Goal: Information Seeking & Learning: Learn about a topic

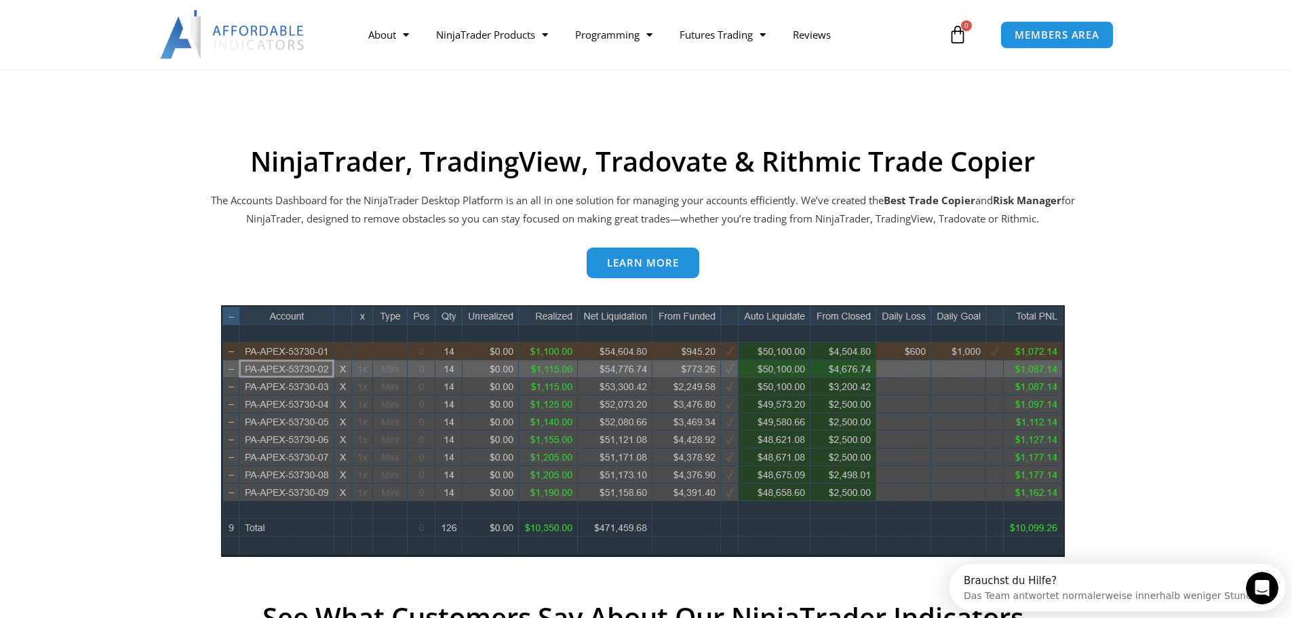
scroll to position [610, 0]
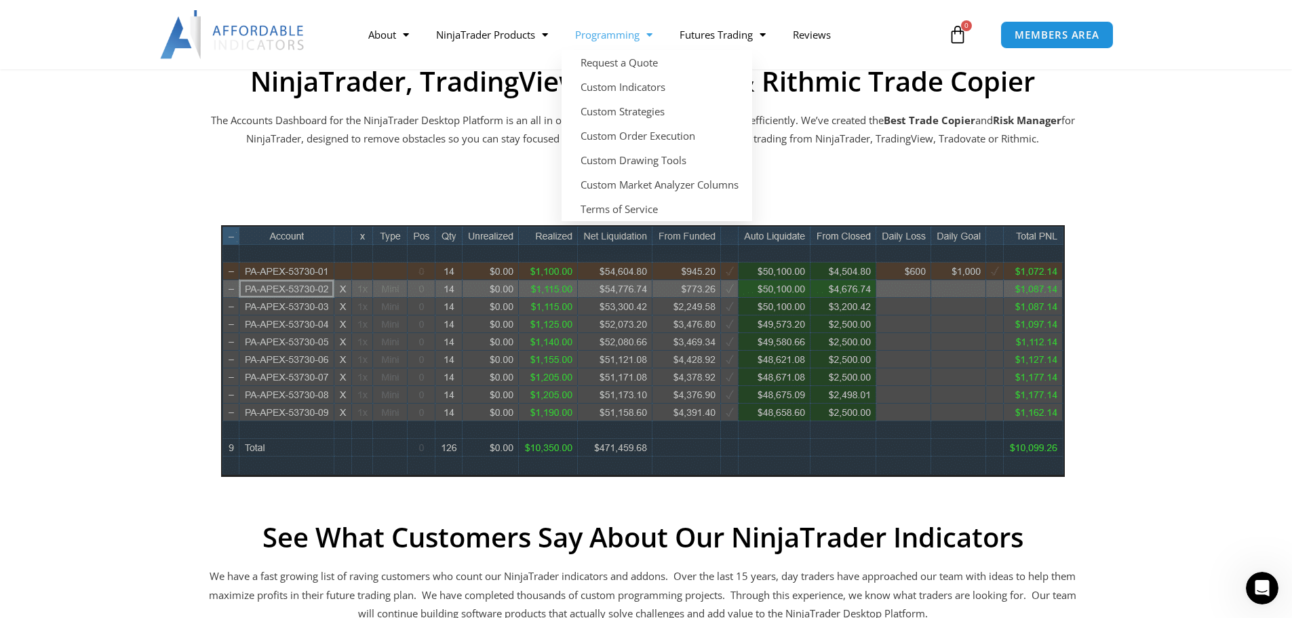
drag, startPoint x: 1089, startPoint y: 132, endPoint x: 1090, endPoint y: 152, distance: 19.7
click at [1089, 132] on section "NinjaTrader, TradingView, Tradovate & Rithmic Trade Copier The Accounts Dashboa…" at bounding box center [643, 468] width 1064 height 807
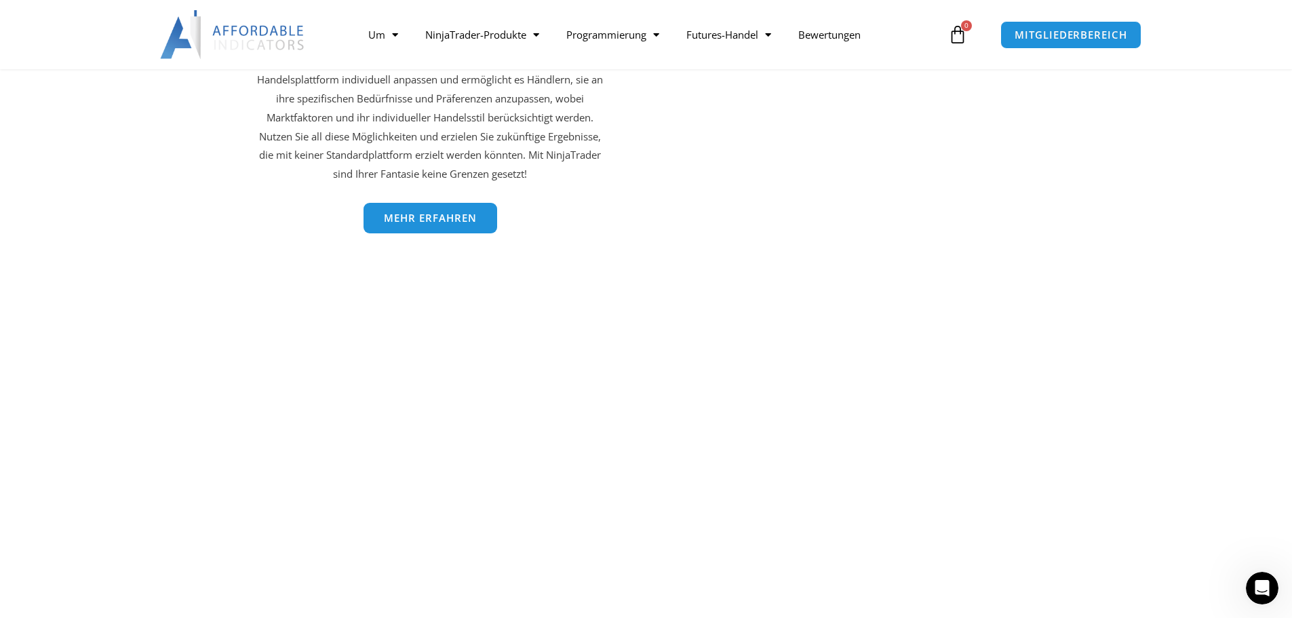
scroll to position [2712, 0]
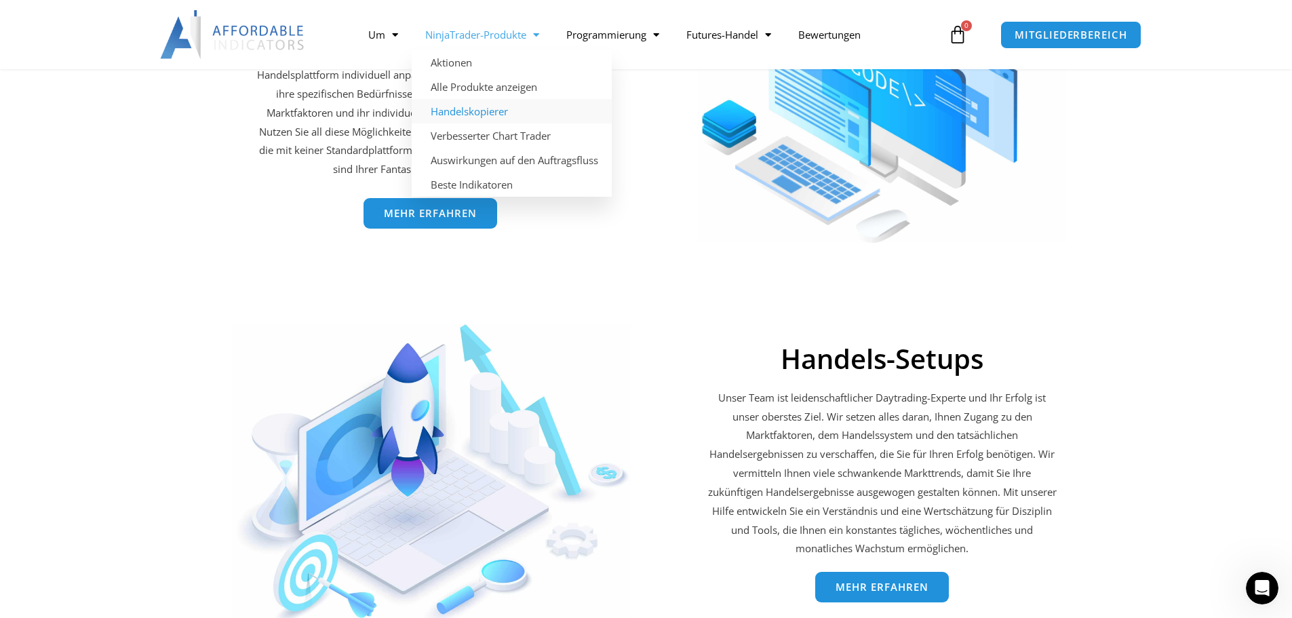
click at [472, 104] on font "Handelskopierer" at bounding box center [469, 111] width 77 height 14
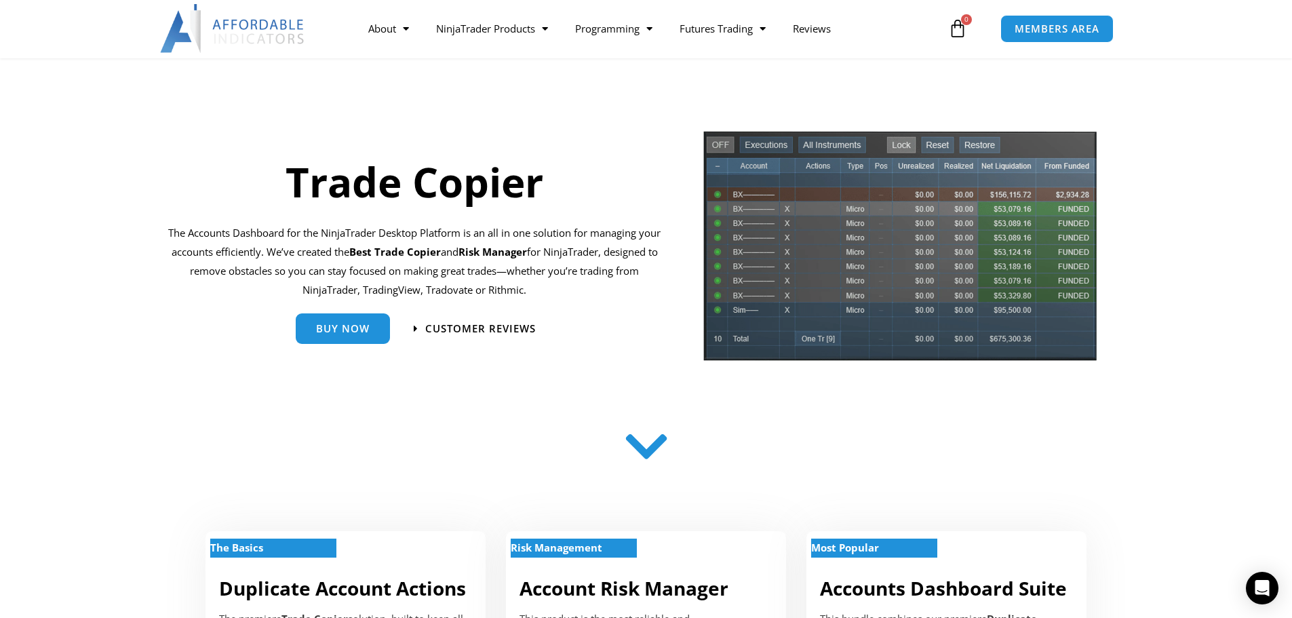
scroll to position [68, 0]
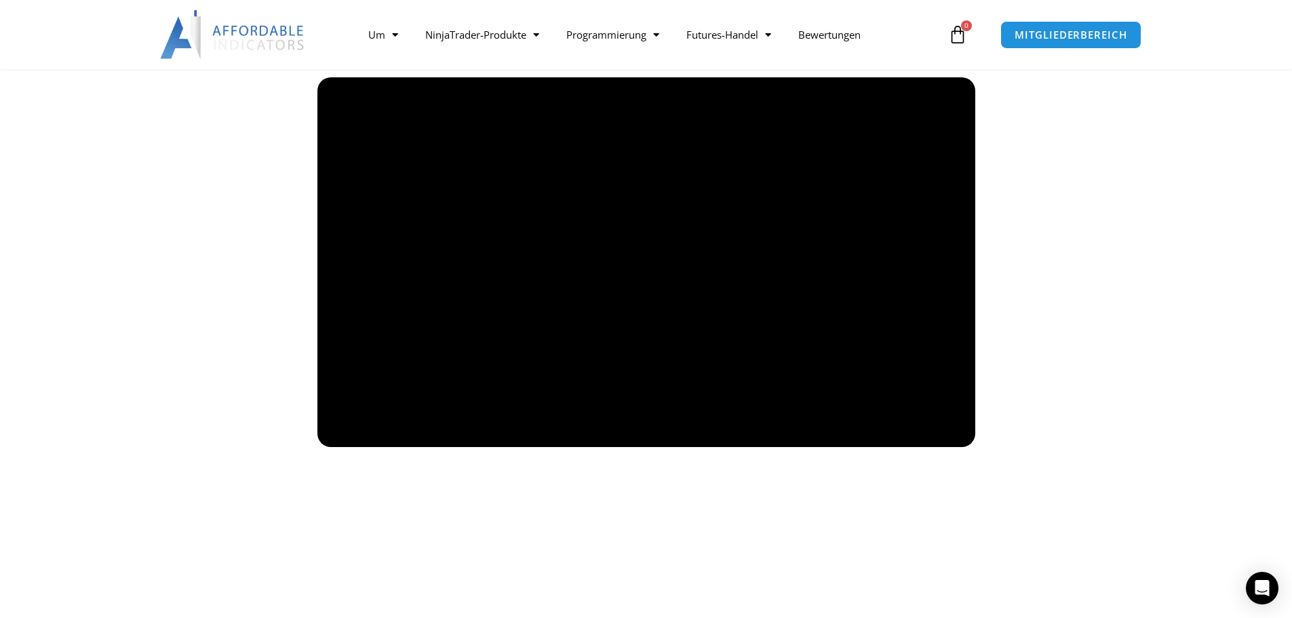
scroll to position [1017, 0]
